Goal: Task Accomplishment & Management: Use online tool/utility

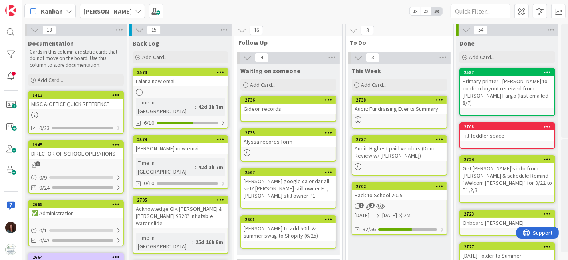
click at [411, 195] on div "Back to School 2025" at bounding box center [400, 195] width 94 height 10
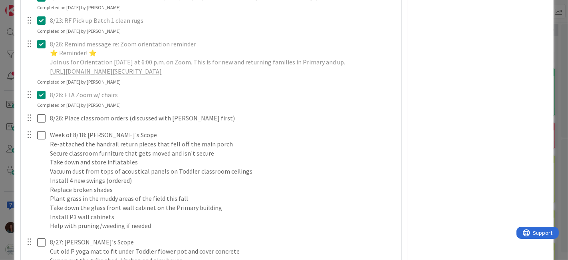
scroll to position [1954, 0]
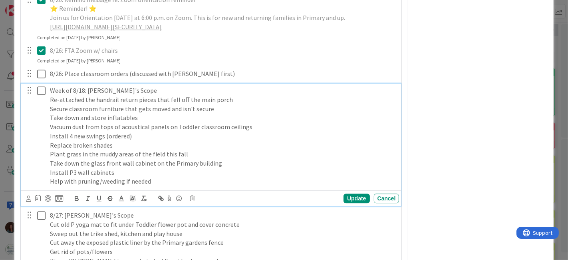
click at [182, 186] on p "Help with pruning/weeding if needed" at bounding box center [223, 181] width 347 height 9
type textarea "x"
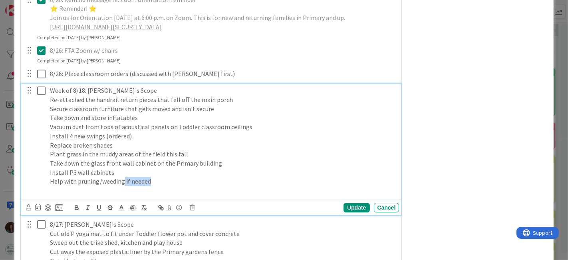
drag, startPoint x: 148, startPoint y: 197, endPoint x: 122, endPoint y: 197, distance: 26.4
click at [122, 186] on p "Help with pruning/weeding if needed" at bounding box center [223, 181] width 347 height 9
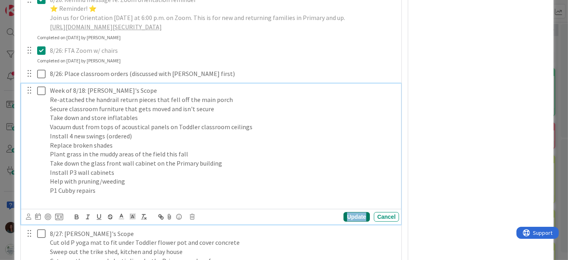
click at [346, 221] on div "Update" at bounding box center [357, 217] width 26 height 10
click at [89, 204] on p at bounding box center [223, 199] width 347 height 9
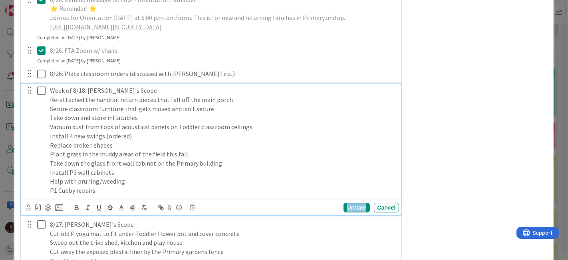
drag, startPoint x: 345, startPoint y: 219, endPoint x: 110, endPoint y: 198, distance: 236.0
click at [345, 212] on div "Update" at bounding box center [357, 208] width 26 height 10
click at [43, 96] on icon at bounding box center [43, 91] width 12 height 10
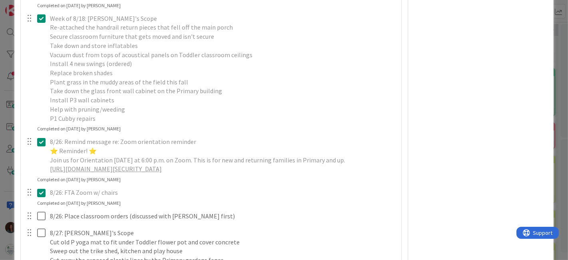
scroll to position [1932, 0]
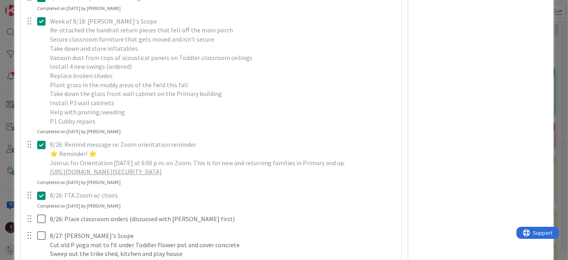
click at [82, 26] on p "Week of 8/18: [PERSON_NAME]'s Scope" at bounding box center [223, 21] width 347 height 9
click at [43, 26] on icon at bounding box center [43, 21] width 12 height 10
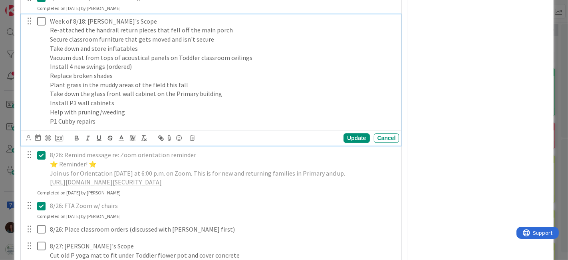
click at [72, 26] on p "Week of 8/18: [PERSON_NAME]'s Scope" at bounding box center [223, 21] width 347 height 9
drag, startPoint x: 72, startPoint y: 37, endPoint x: 0, endPoint y: 34, distance: 72.0
click at [0, 34] on div "ID [GEOGRAPHIC_DATA] This Week Title 19 / 128 Back to School 2025 Description […" at bounding box center [284, 130] width 568 height 260
click at [61, 26] on p "8/18: [PERSON_NAME]'s Scope" at bounding box center [223, 21] width 347 height 9
click at [110, 126] on p "P1 Cubby repairs" at bounding box center [223, 121] width 347 height 9
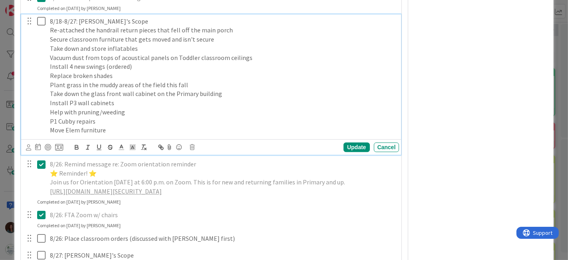
click at [82, 135] on p "Move Elem furniture" at bounding box center [223, 130] width 347 height 9
click at [342, 153] on div "Update Cancel" at bounding box center [213, 147] width 374 height 11
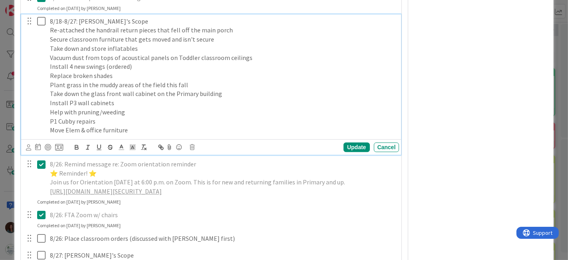
drag, startPoint x: 46, startPoint y: 38, endPoint x: 42, endPoint y: 48, distance: 10.6
click at [46, 26] on icon at bounding box center [43, 21] width 12 height 10
type textarea "x"
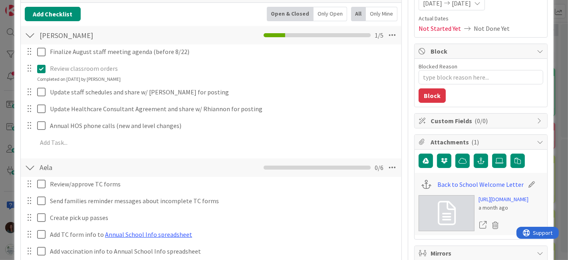
scroll to position [0, 0]
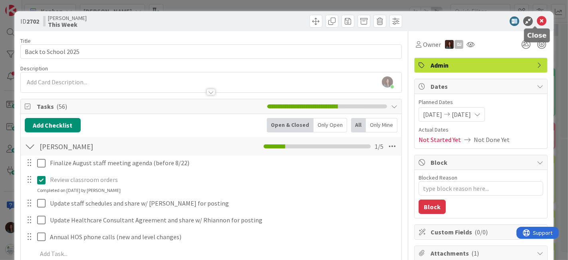
click at [538, 18] on icon at bounding box center [542, 21] width 10 height 10
